Goal: Register for event/course

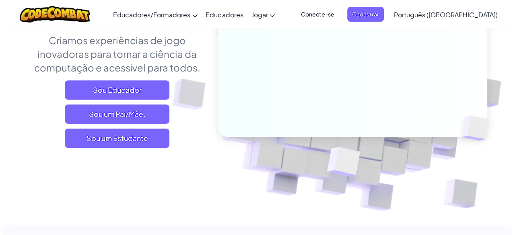
scroll to position [131, 0]
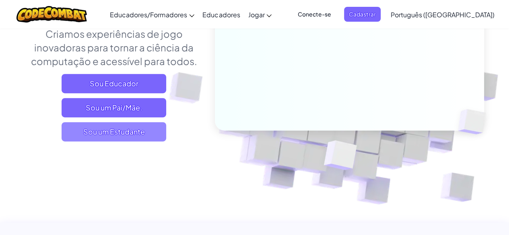
click at [158, 134] on span "Sou um Estudante" at bounding box center [114, 131] width 105 height 19
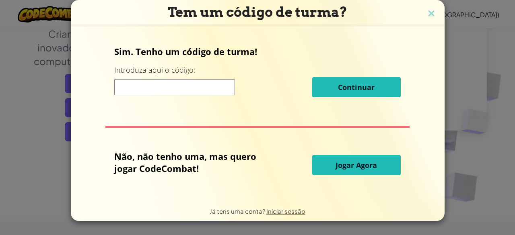
click at [152, 80] on input at bounding box center [174, 87] width 121 height 16
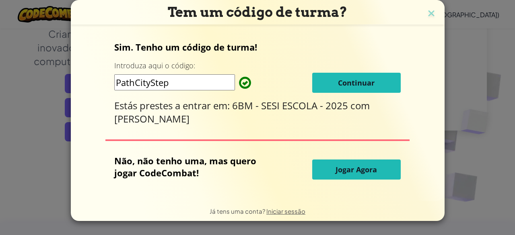
type input "PathCityStep"
click at [381, 73] on button "Continuar" at bounding box center [356, 83] width 88 height 20
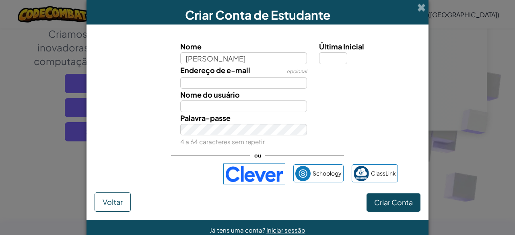
type input "Maria"
click at [281, 69] on div "Endereço de e-mail opcional" at bounding box center [243, 76] width 139 height 25
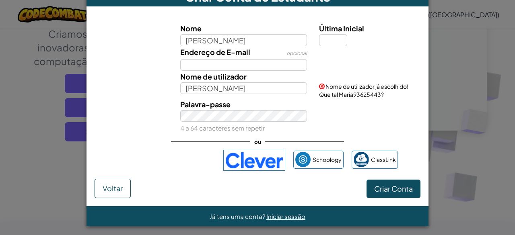
scroll to position [20, 0]
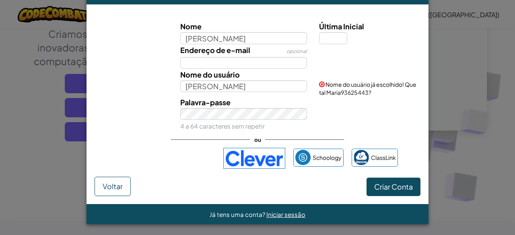
click at [281, 69] on div "Nome do usuário Maria" at bounding box center [243, 80] width 139 height 23
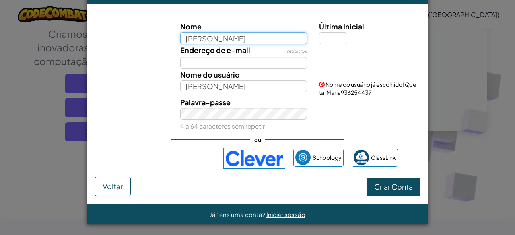
click at [290, 40] on input "Maria" at bounding box center [243, 38] width 127 height 12
type input "Maria Luiza da silva nazario nunes"
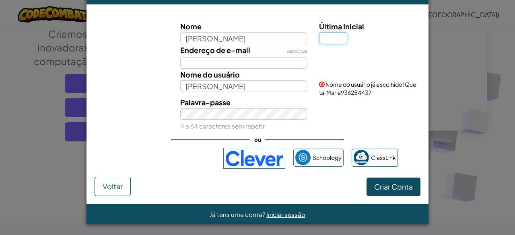
type input "Maria Luiza da silva nazario nunes"
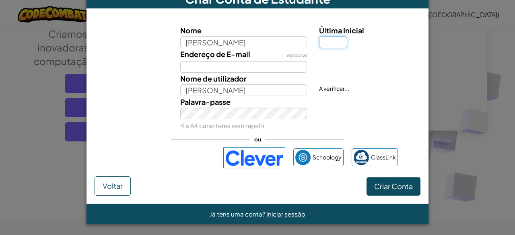
click at [332, 39] on input "Última Inicial" at bounding box center [333, 42] width 28 height 12
type input "s"
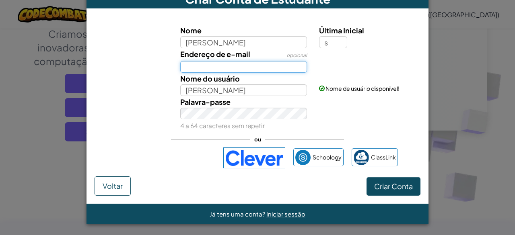
type input "[PERSON_NAME]"
click at [268, 68] on input "Endereço de E-mail" at bounding box center [243, 67] width 127 height 12
type input "marianunes@rn.aluno.sesi.org.br"
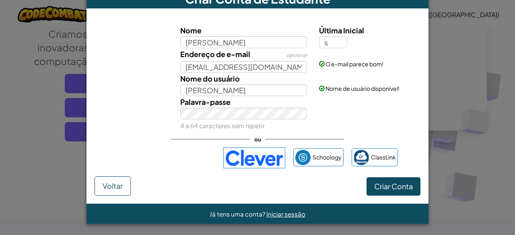
click at [349, 206] on div "Já tens uma conta? Iniciar sessão" at bounding box center [257, 214] width 342 height 20
click at [381, 191] on button "Criar Conta" at bounding box center [393, 186] width 54 height 18
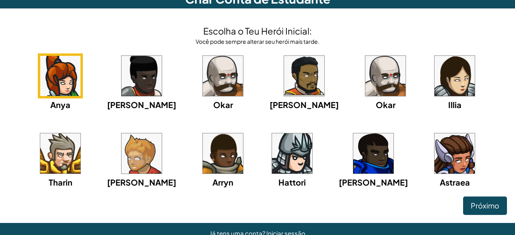
click at [434, 152] on img at bounding box center [454, 153] width 40 height 40
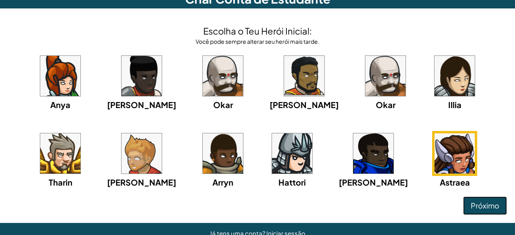
click at [470, 205] on font "Próximo" at bounding box center [484, 205] width 29 height 9
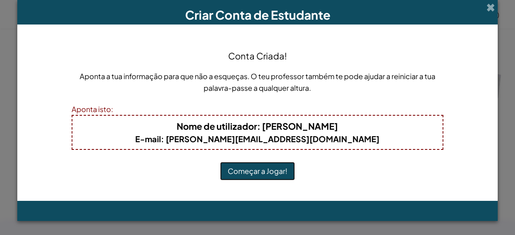
scroll to position [0, 0]
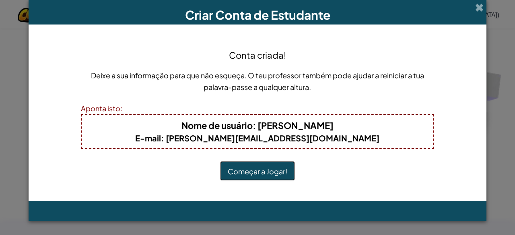
click at [283, 174] on font "Começar a Jogar!" at bounding box center [257, 171] width 59 height 9
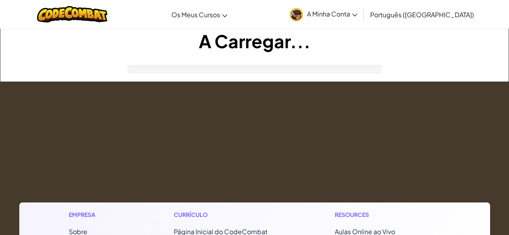
scroll to position [131, 0]
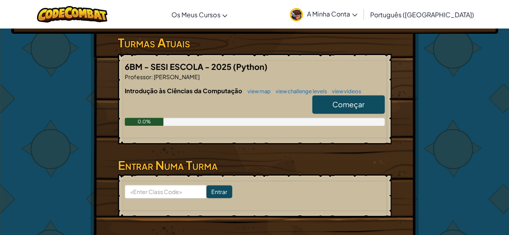
click at [353, 103] on span "Começar" at bounding box center [348, 104] width 32 height 9
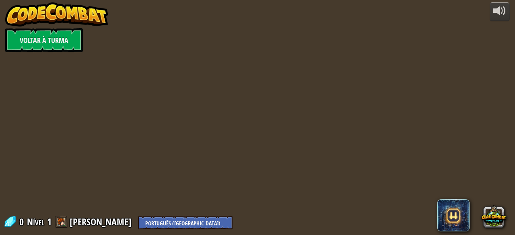
select select "pt-PT"
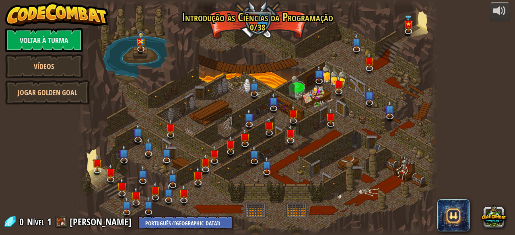
select select "pt-PT"
